Goal: Find specific page/section: Find specific page/section

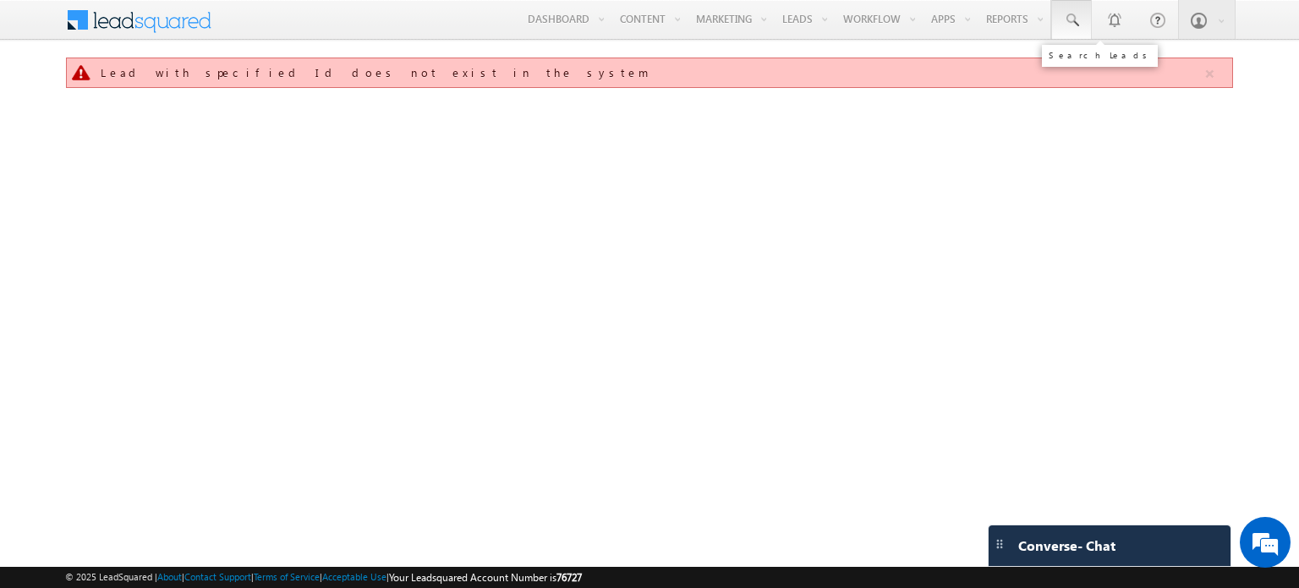
click at [1071, 14] on span at bounding box center [1071, 20] width 17 height 17
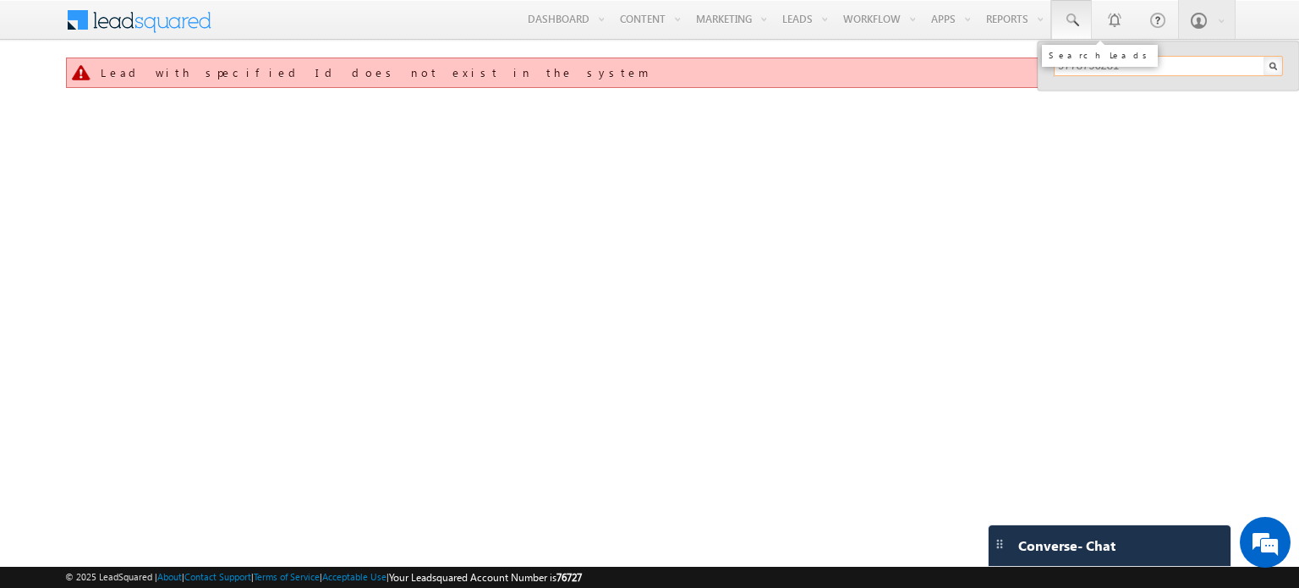
type input "9778796281"
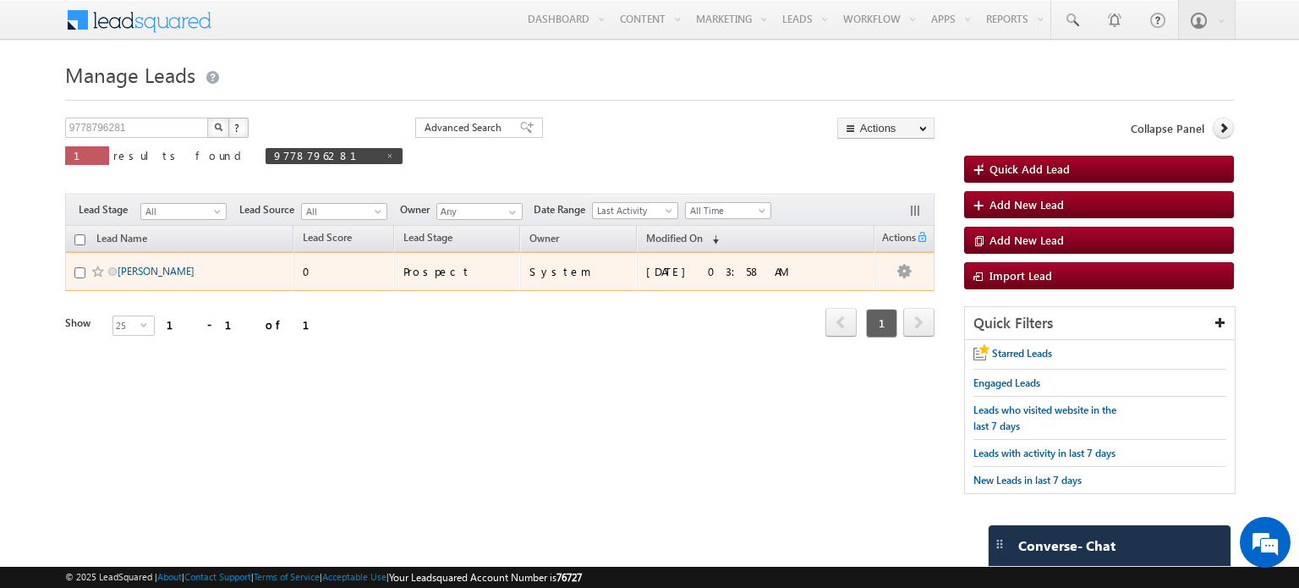
click at [131, 266] on link "[PERSON_NAME]" at bounding box center [156, 271] width 77 height 13
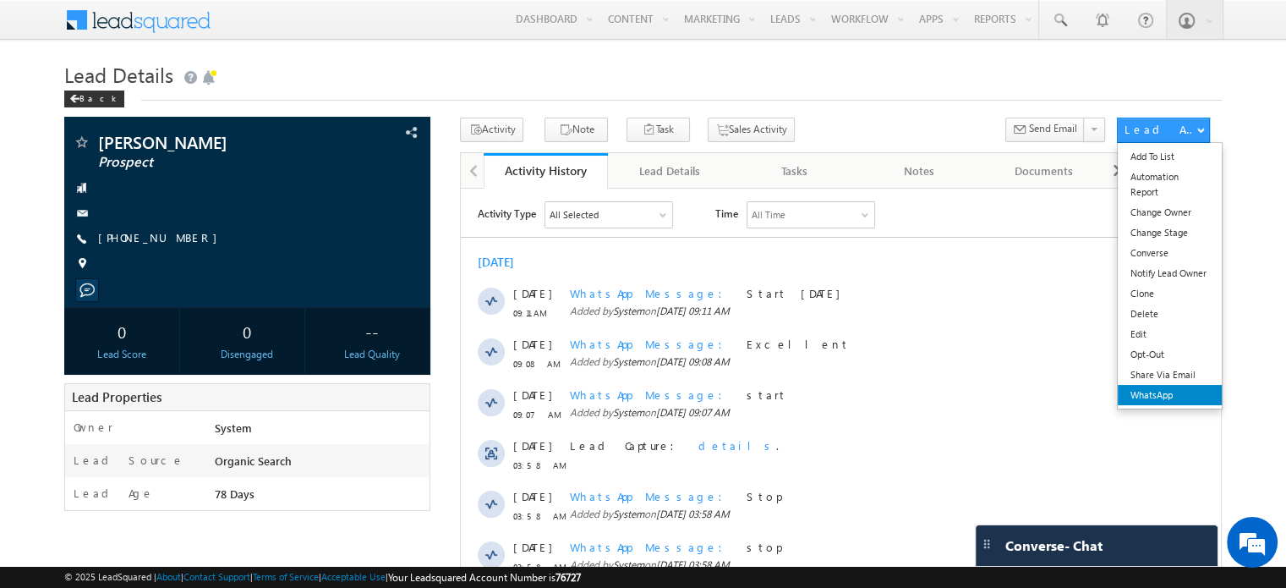
click at [1169, 396] on link "WhatsApp" at bounding box center [1170, 395] width 104 height 20
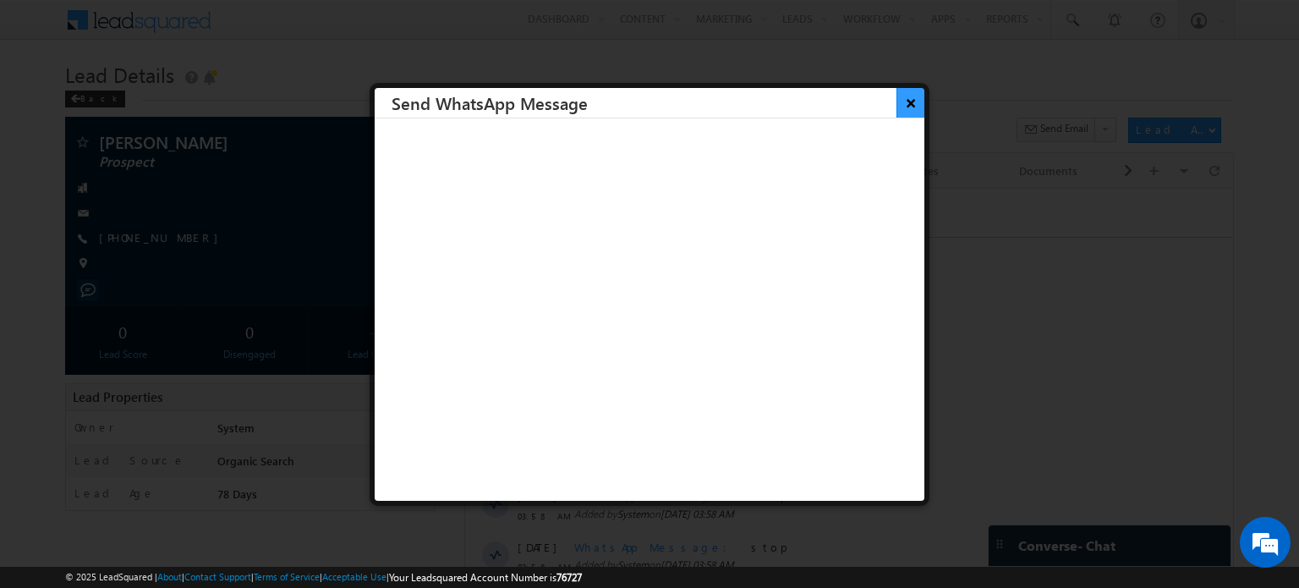
click at [900, 108] on button "×" at bounding box center [910, 103] width 28 height 30
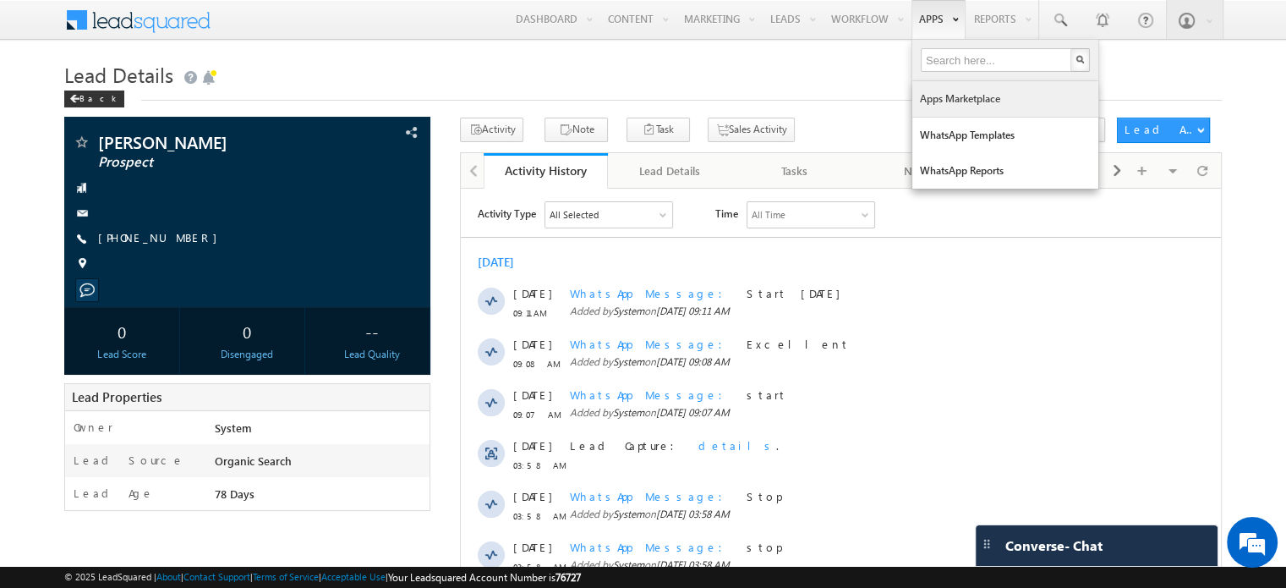
click at [966, 105] on link "Apps Marketplace" at bounding box center [1005, 99] width 186 height 36
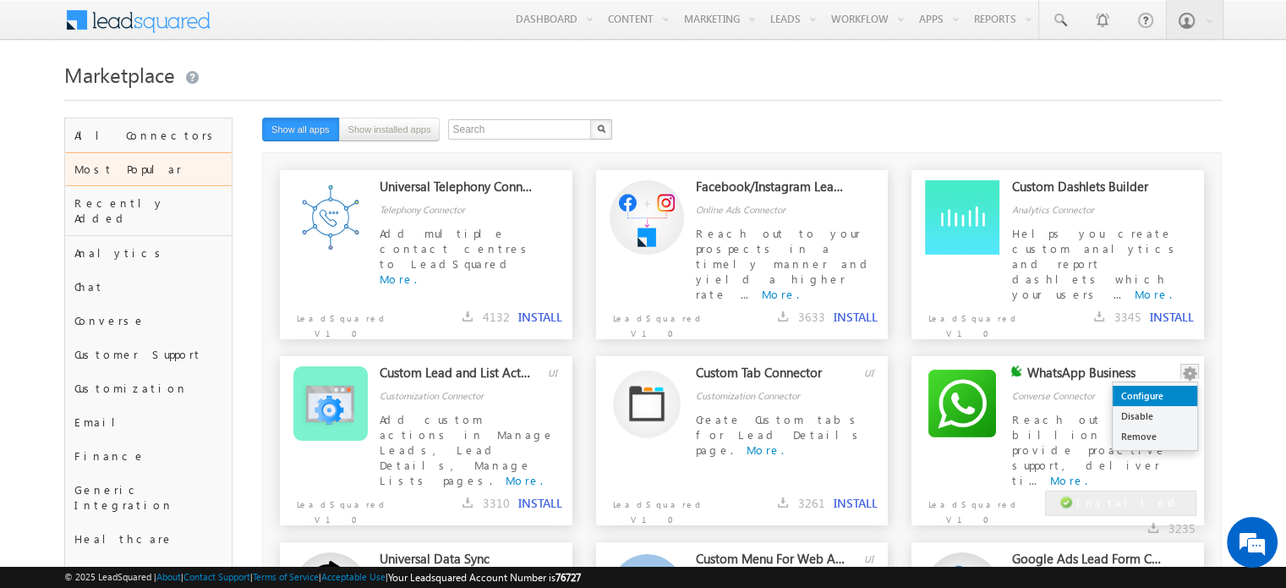
click at [1164, 402] on link "Configure" at bounding box center [1155, 396] width 85 height 20
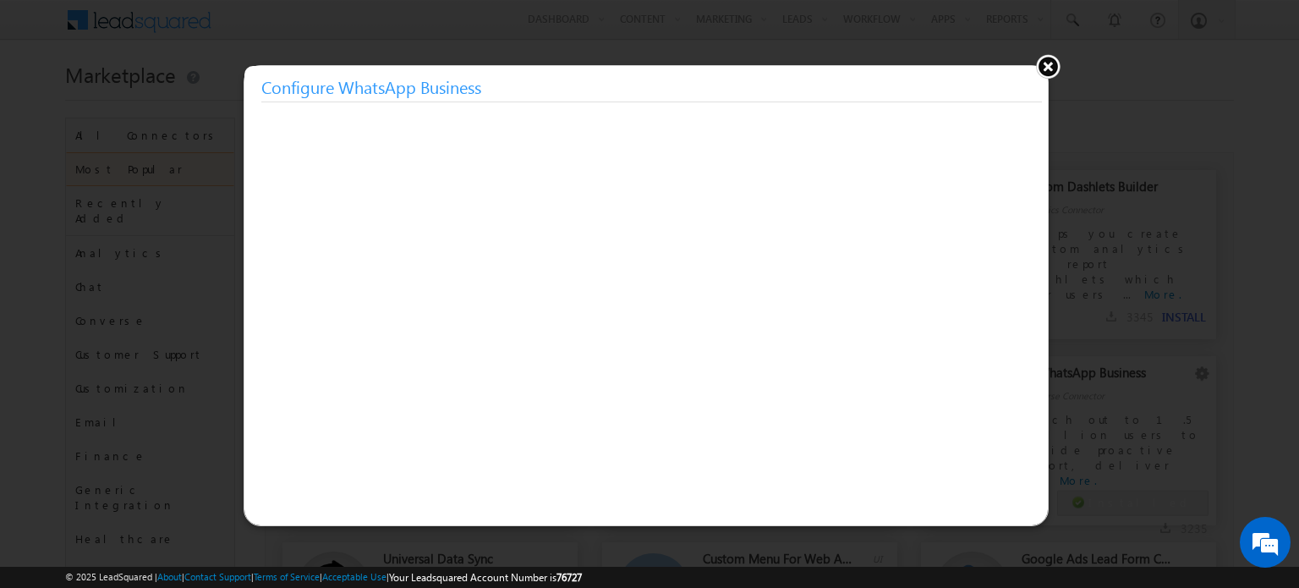
click at [1052, 67] on button at bounding box center [1047, 65] width 25 height 25
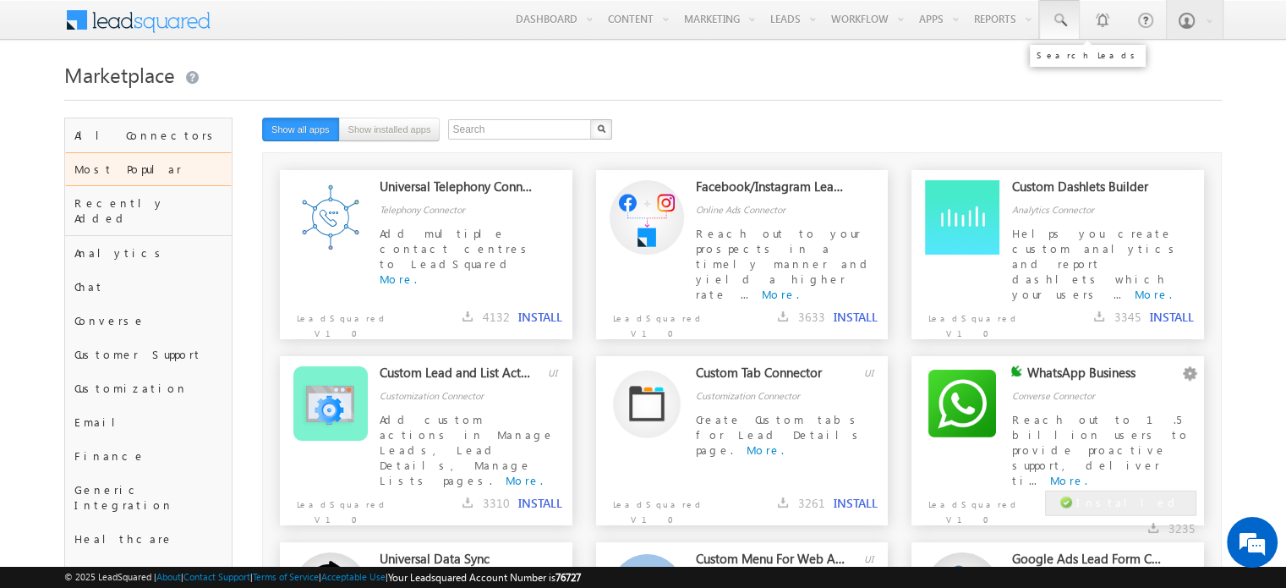
click at [1067, 19] on span at bounding box center [1059, 20] width 17 height 17
type input "9778796281"
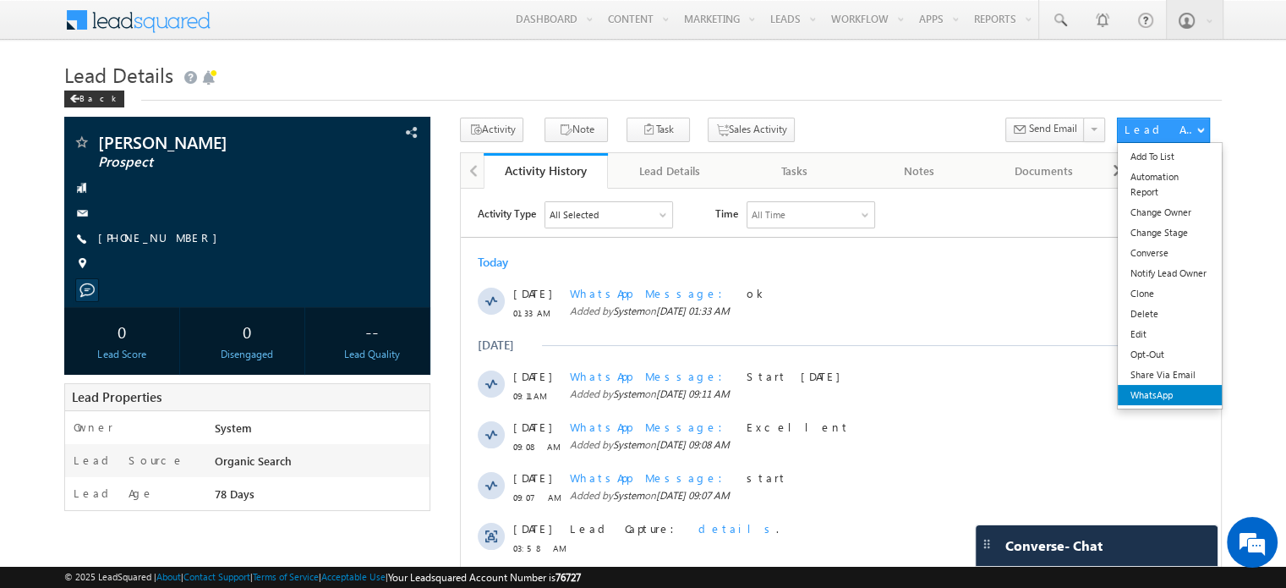
click at [1208, 391] on link "WhatsApp" at bounding box center [1170, 395] width 104 height 20
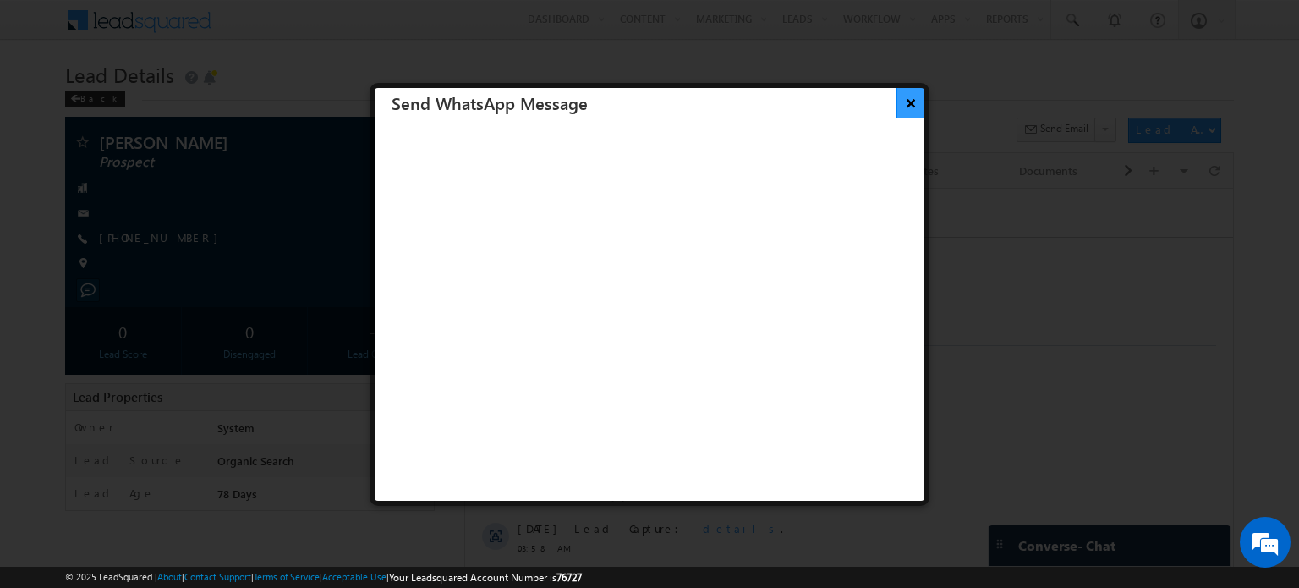
click at [899, 104] on button "×" at bounding box center [910, 103] width 28 height 30
